Goal: Task Accomplishment & Management: Use online tool/utility

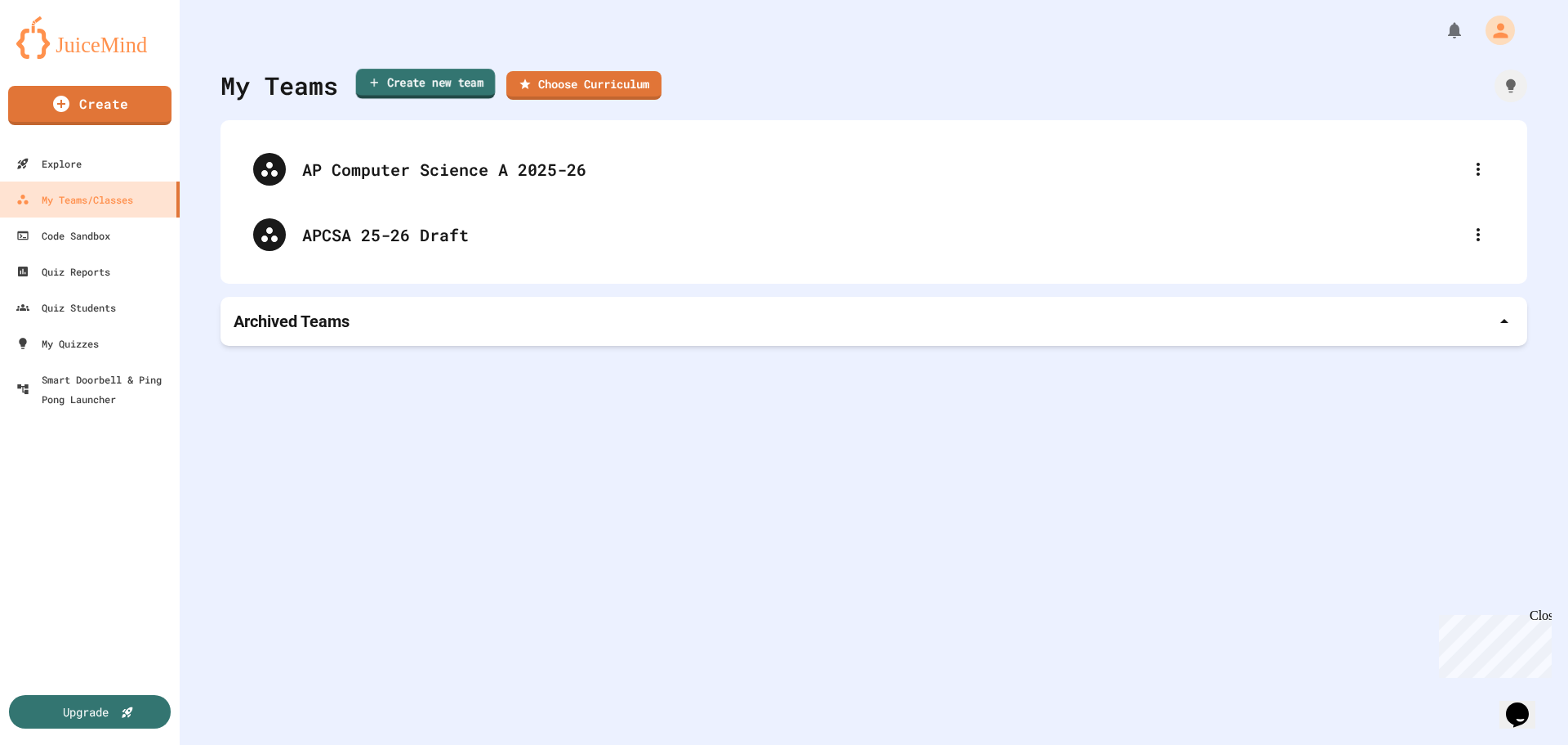
click at [366, 82] on link "Create new team" at bounding box center [426, 84] width 139 height 30
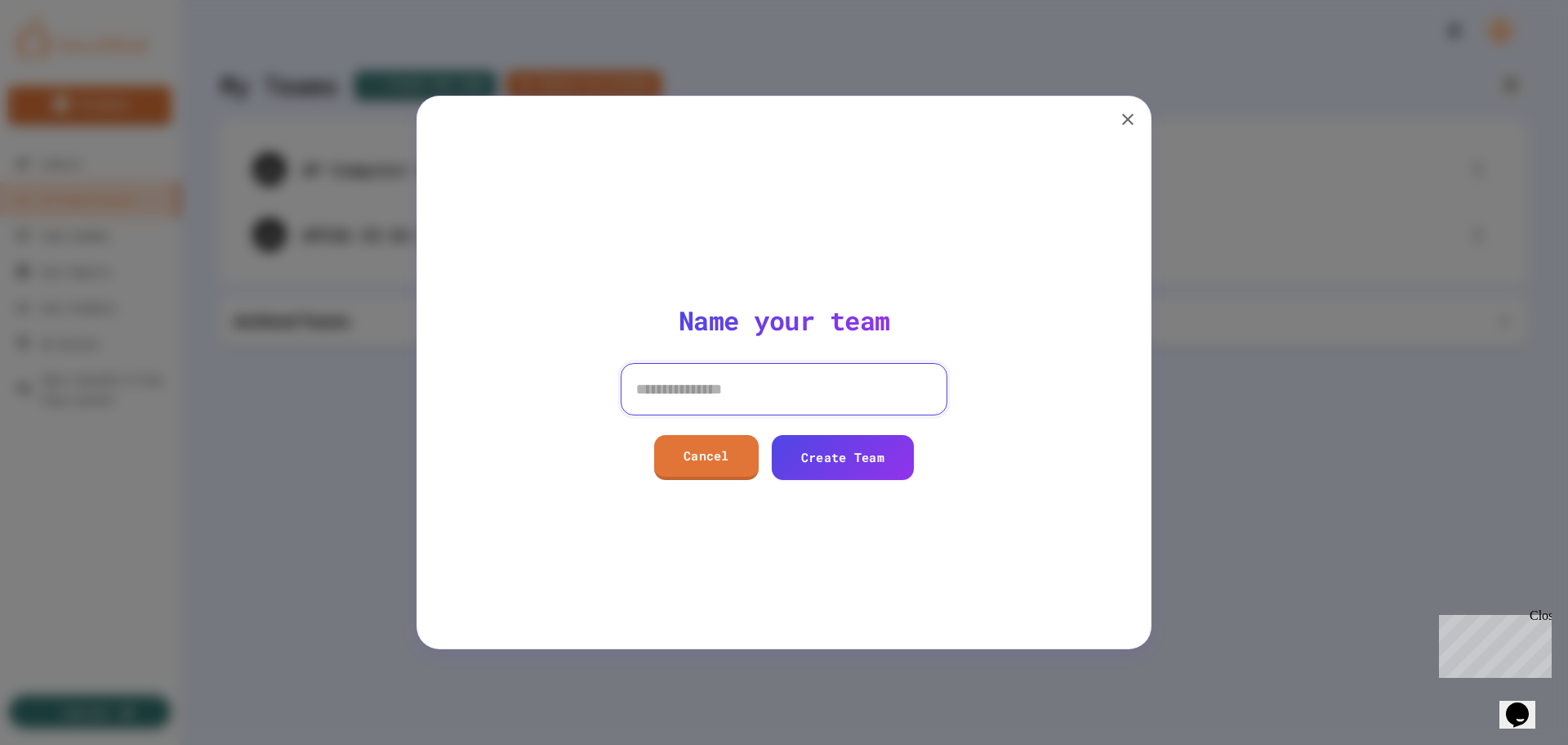
click at [794, 393] on input at bounding box center [784, 389] width 327 height 52
click at [1118, 122] on icon "button" at bounding box center [1128, 119] width 19 height 19
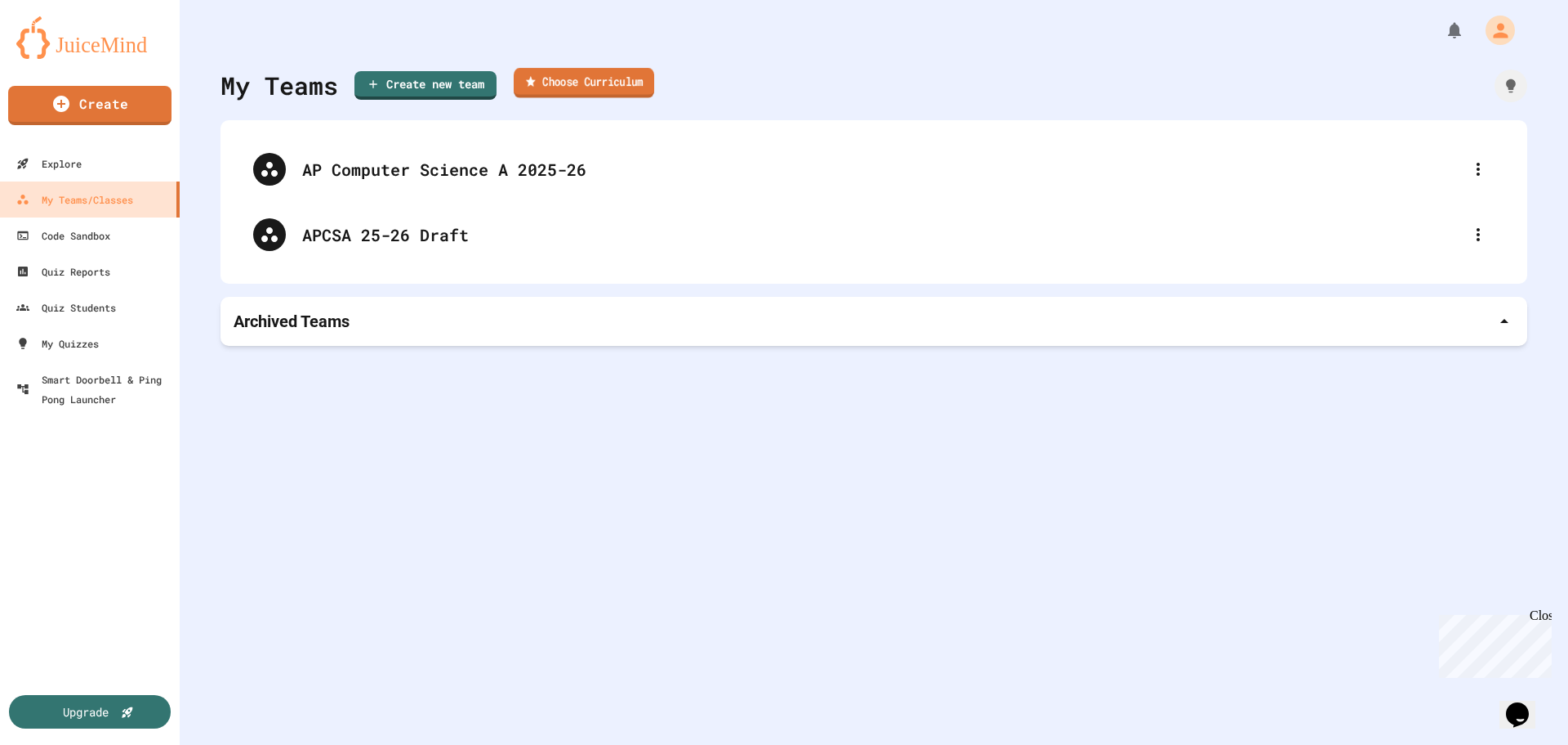
click at [594, 73] on link "Choose Curriculum" at bounding box center [583, 83] width 140 height 30
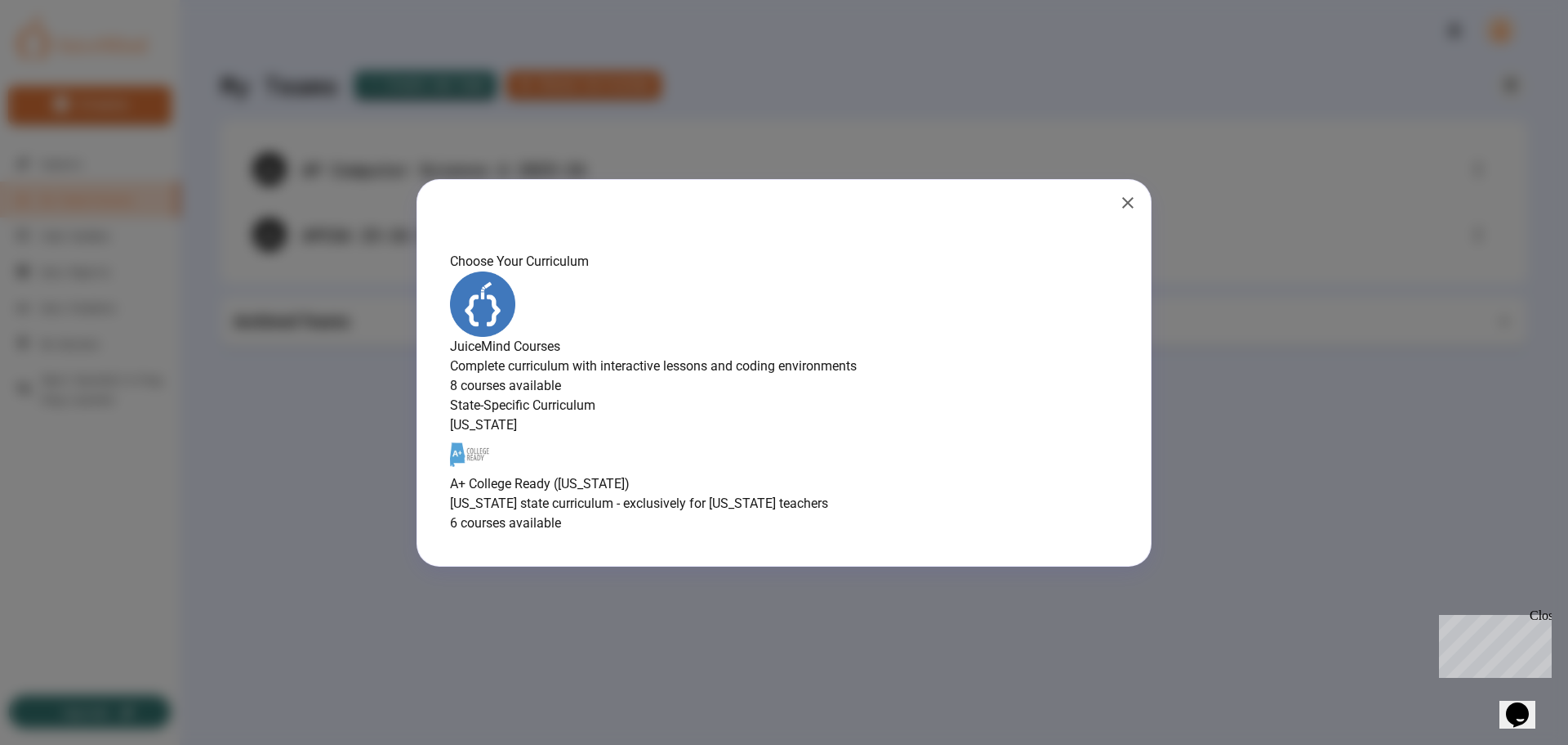
click at [860, 395] on div "JuiceMind Courses Complete curriculum with interactive lessons and coding envir…" at bounding box center [784, 334] width 668 height 124
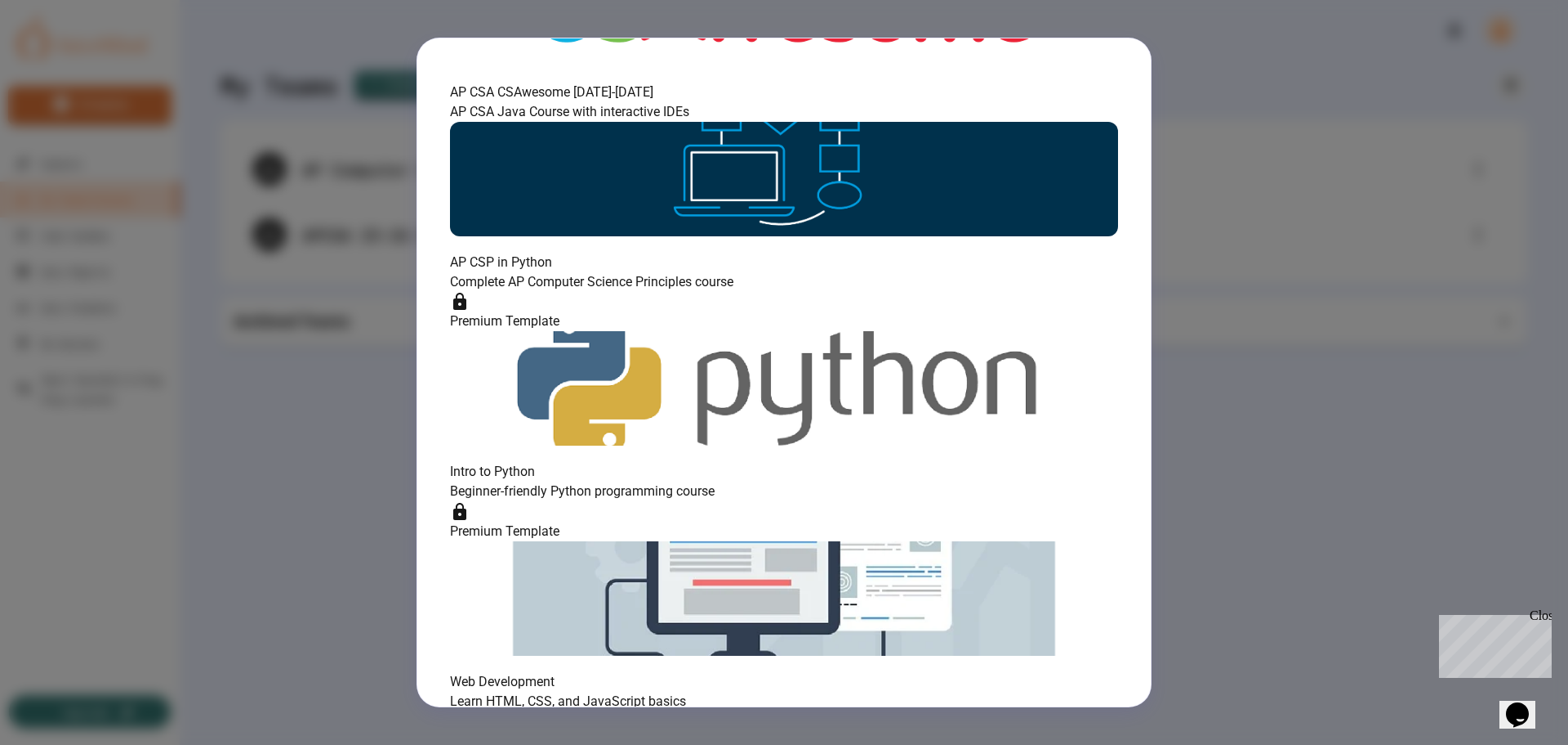
scroll to position [2, 0]
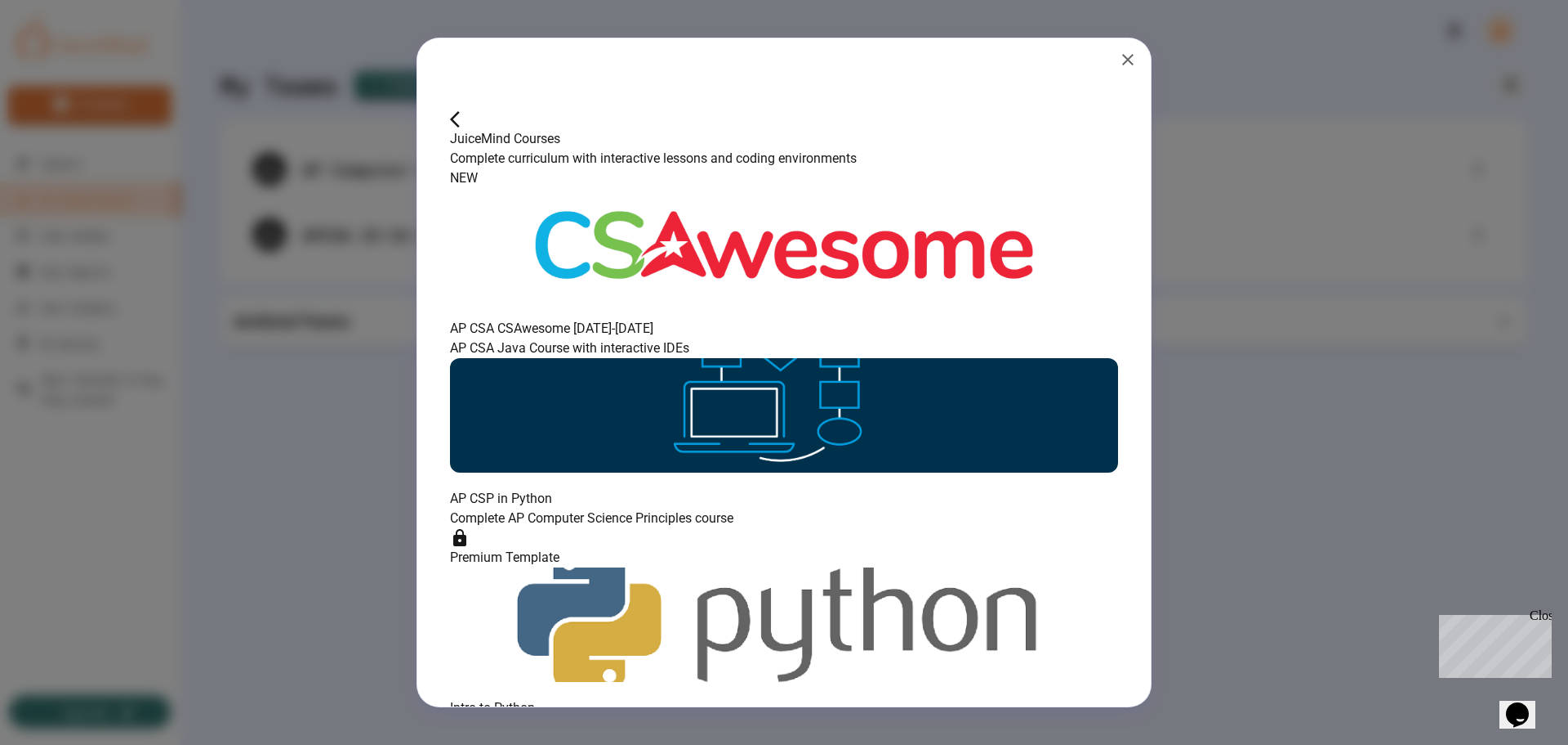
click at [468, 108] on button "button" at bounding box center [460, 119] width 19 height 20
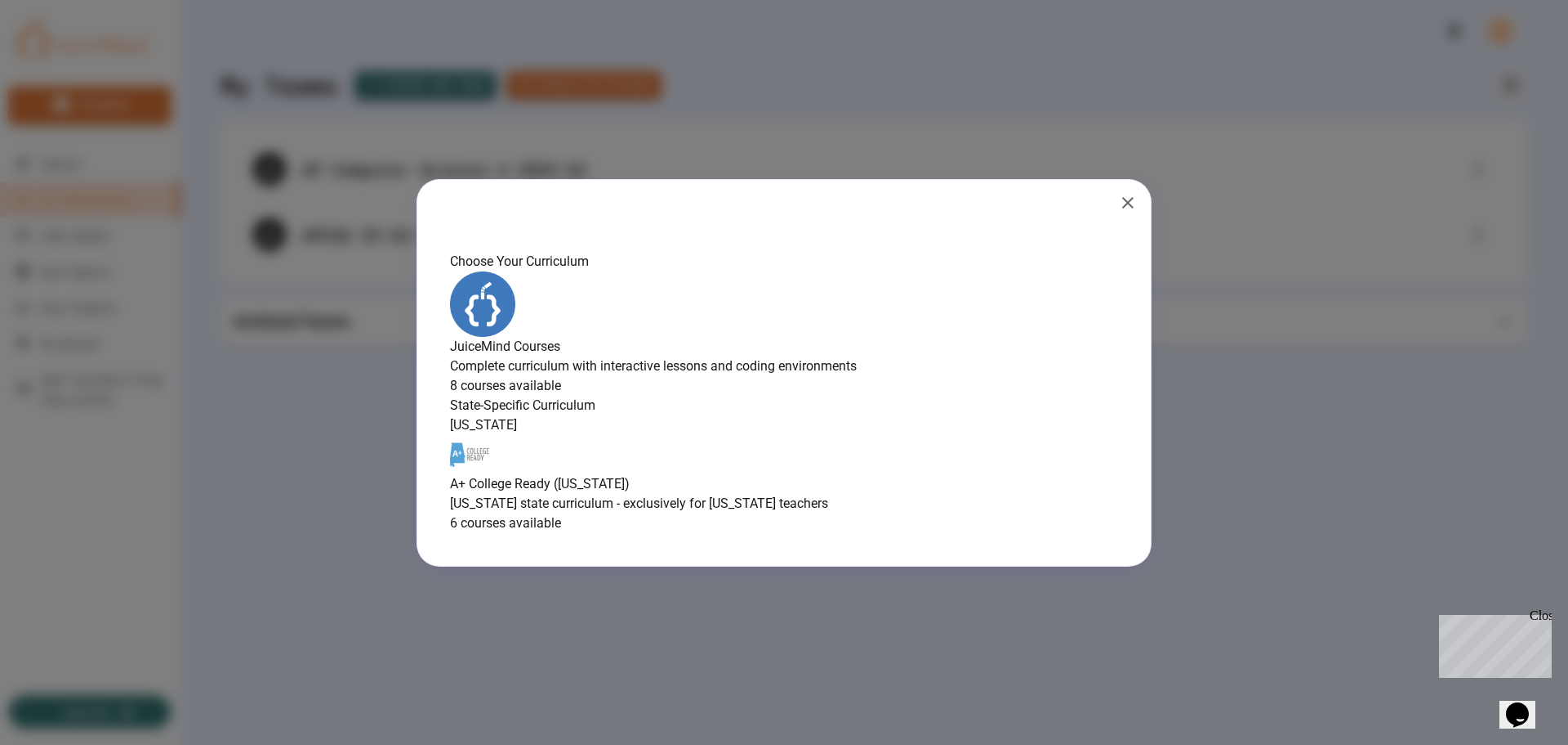
scroll to position [0, 0]
click at [1128, 193] on icon "button" at bounding box center [1128, 202] width 19 height 19
